Goal: Information Seeking & Learning: Find specific fact

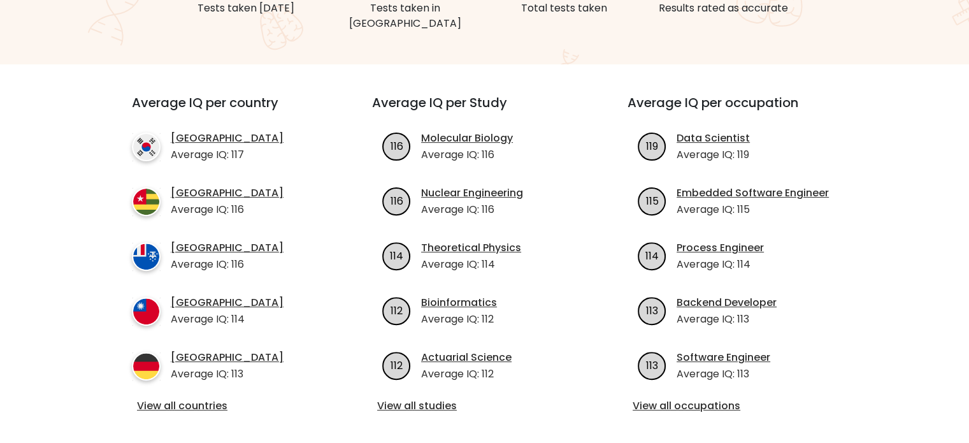
scroll to position [400, 0]
click at [206, 398] on link "View all countries" at bounding box center [229, 405] width 184 height 15
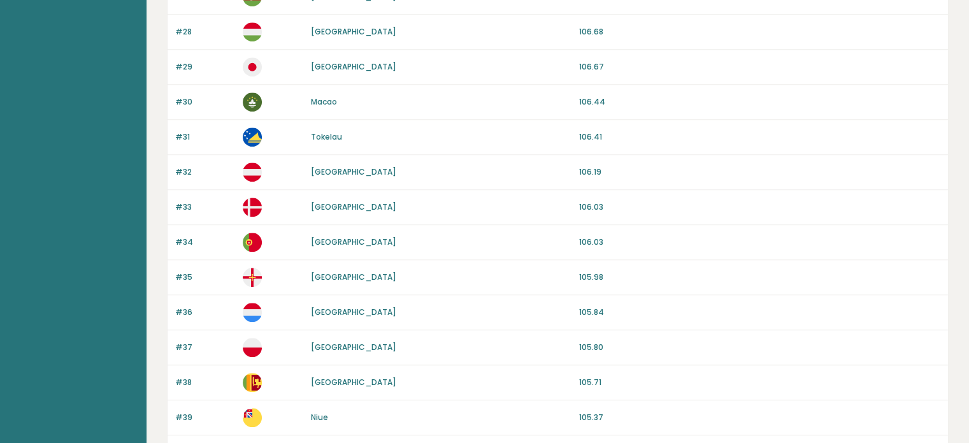
scroll to position [1225, 0]
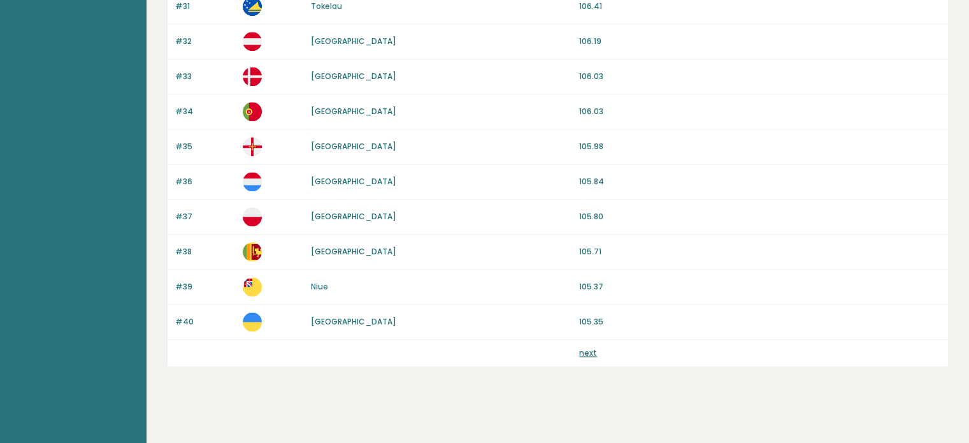
click at [602, 347] on div "next" at bounding box center [759, 352] width 361 height 11
click at [596, 347] on div "next" at bounding box center [759, 352] width 361 height 11
click at [588, 347] on link "next" at bounding box center [588, 352] width 18 height 11
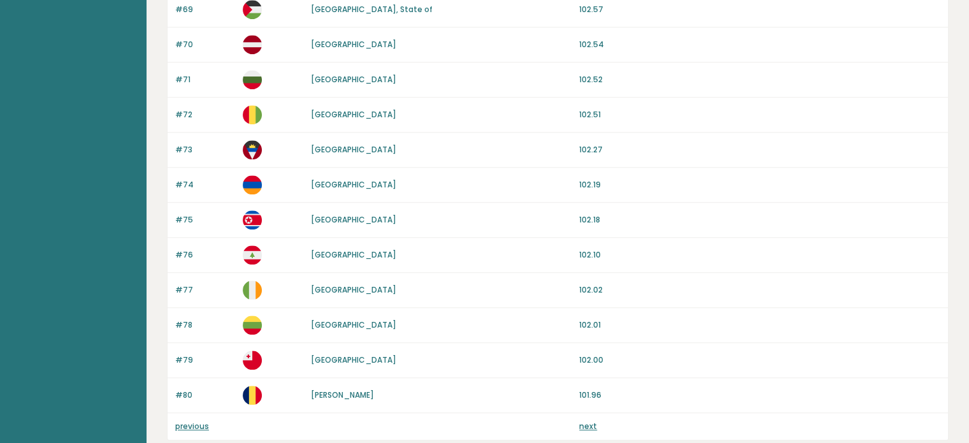
scroll to position [1225, 0]
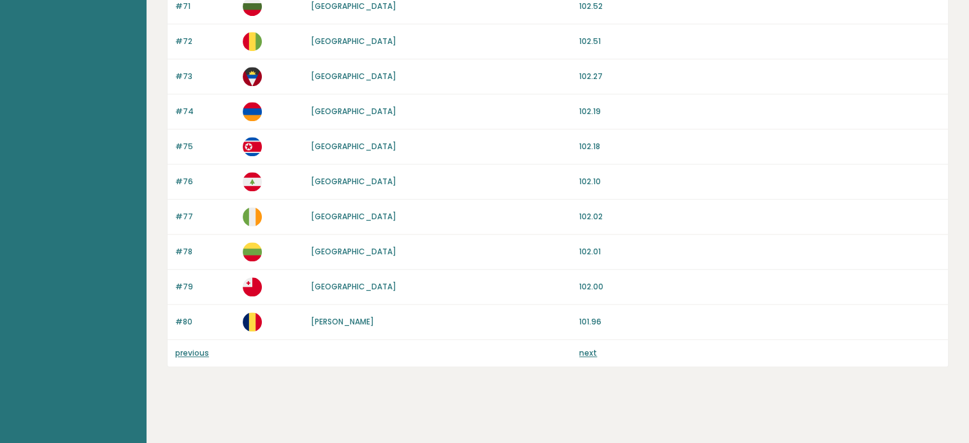
click at [594, 348] on link "next" at bounding box center [588, 352] width 18 height 11
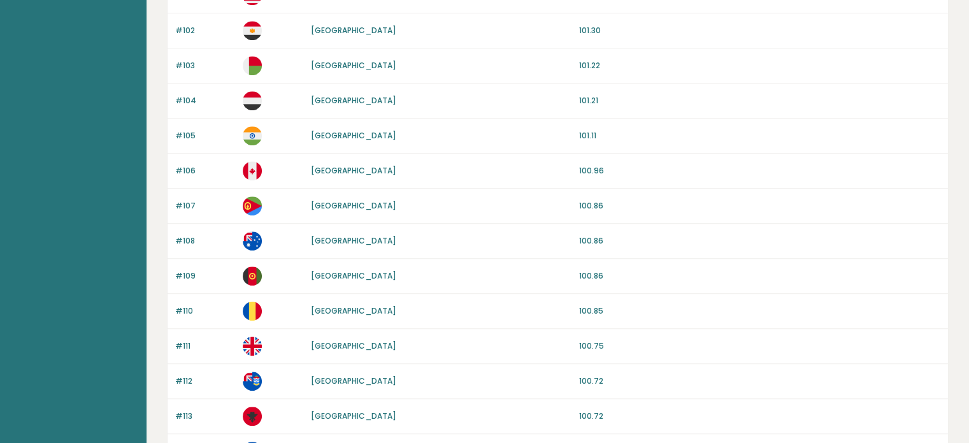
scroll to position [1225, 0]
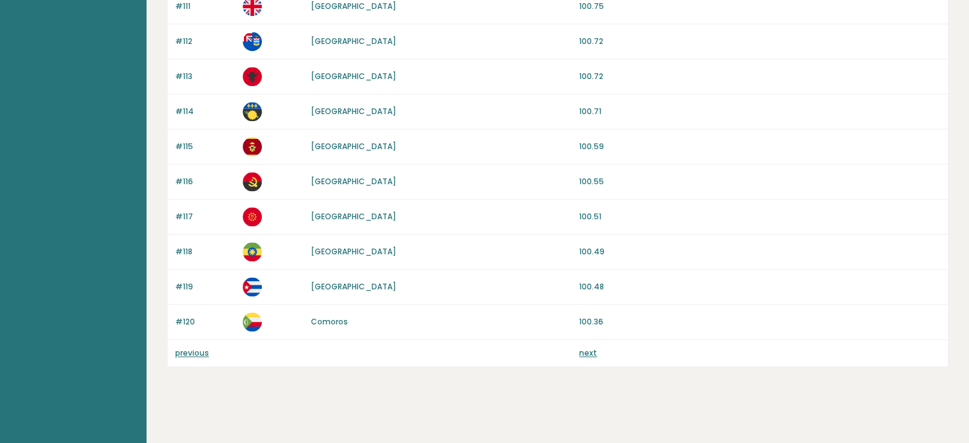
click at [589, 349] on link "next" at bounding box center [588, 352] width 18 height 11
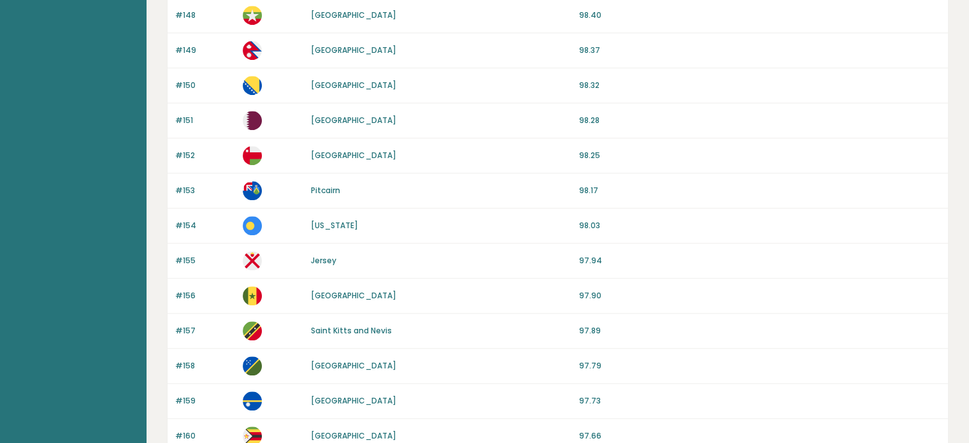
scroll to position [1225, 0]
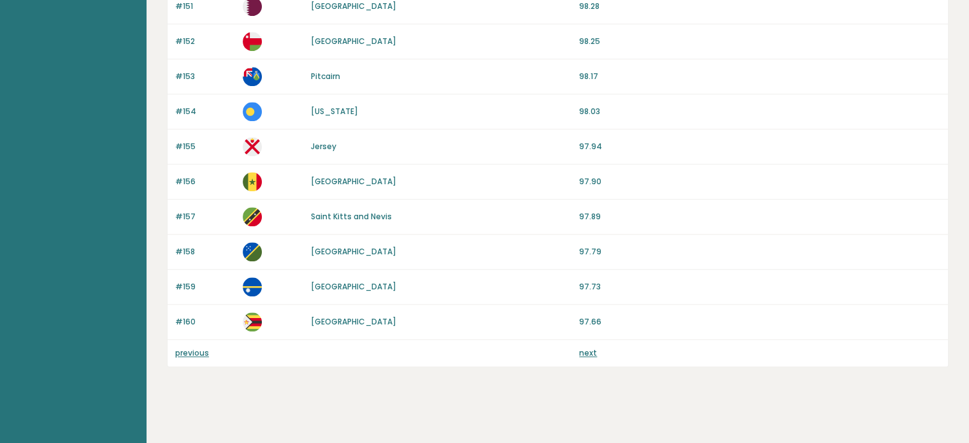
click at [589, 349] on link "next" at bounding box center [588, 352] width 18 height 11
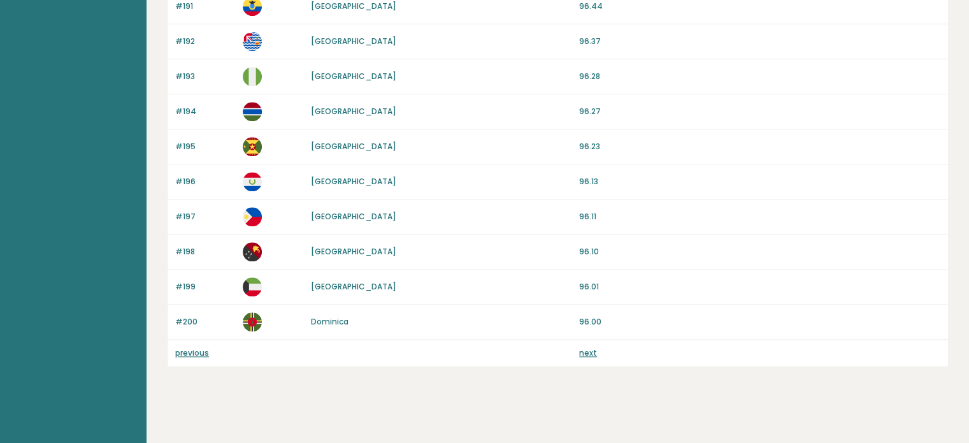
scroll to position [1225, 0]
click at [589, 349] on link "next" at bounding box center [588, 353] width 18 height 11
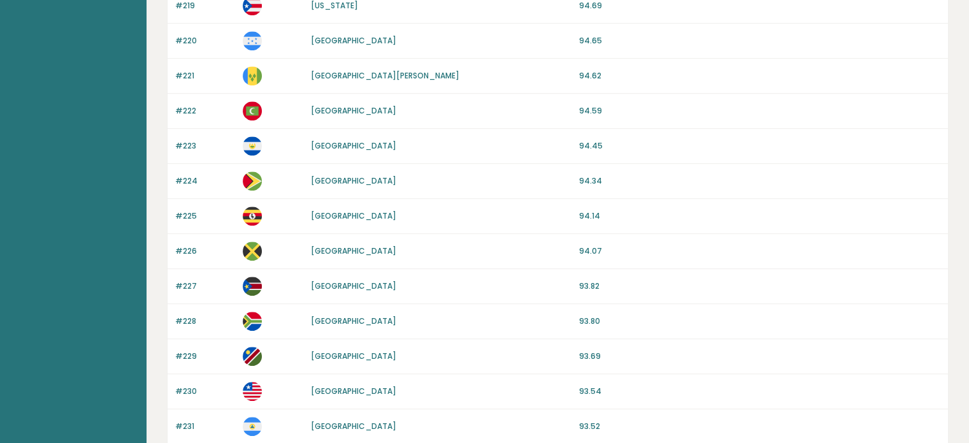
scroll to position [1016, 0]
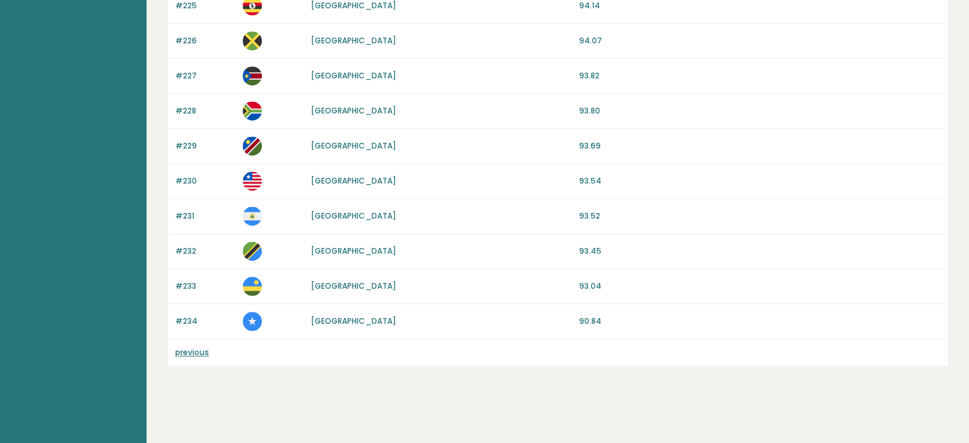
click at [337, 315] on link "[GEOGRAPHIC_DATA]" at bounding box center [353, 320] width 85 height 11
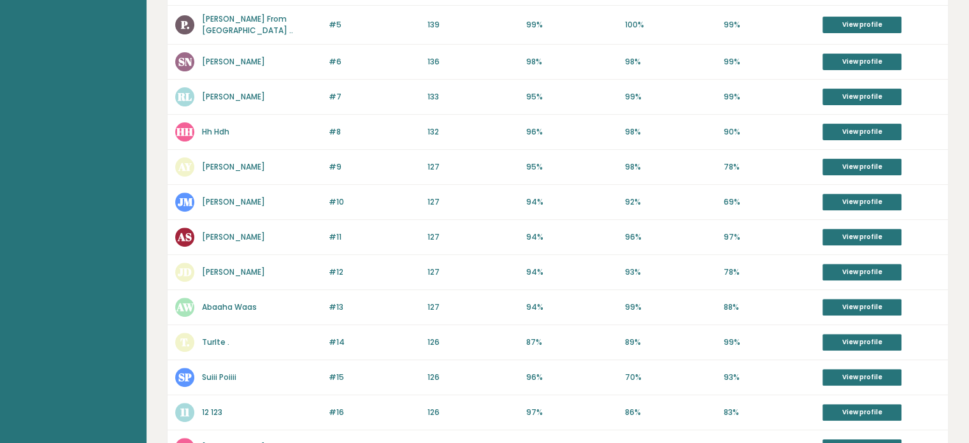
scroll to position [631, 0]
